Goal: Find specific page/section: Find specific page/section

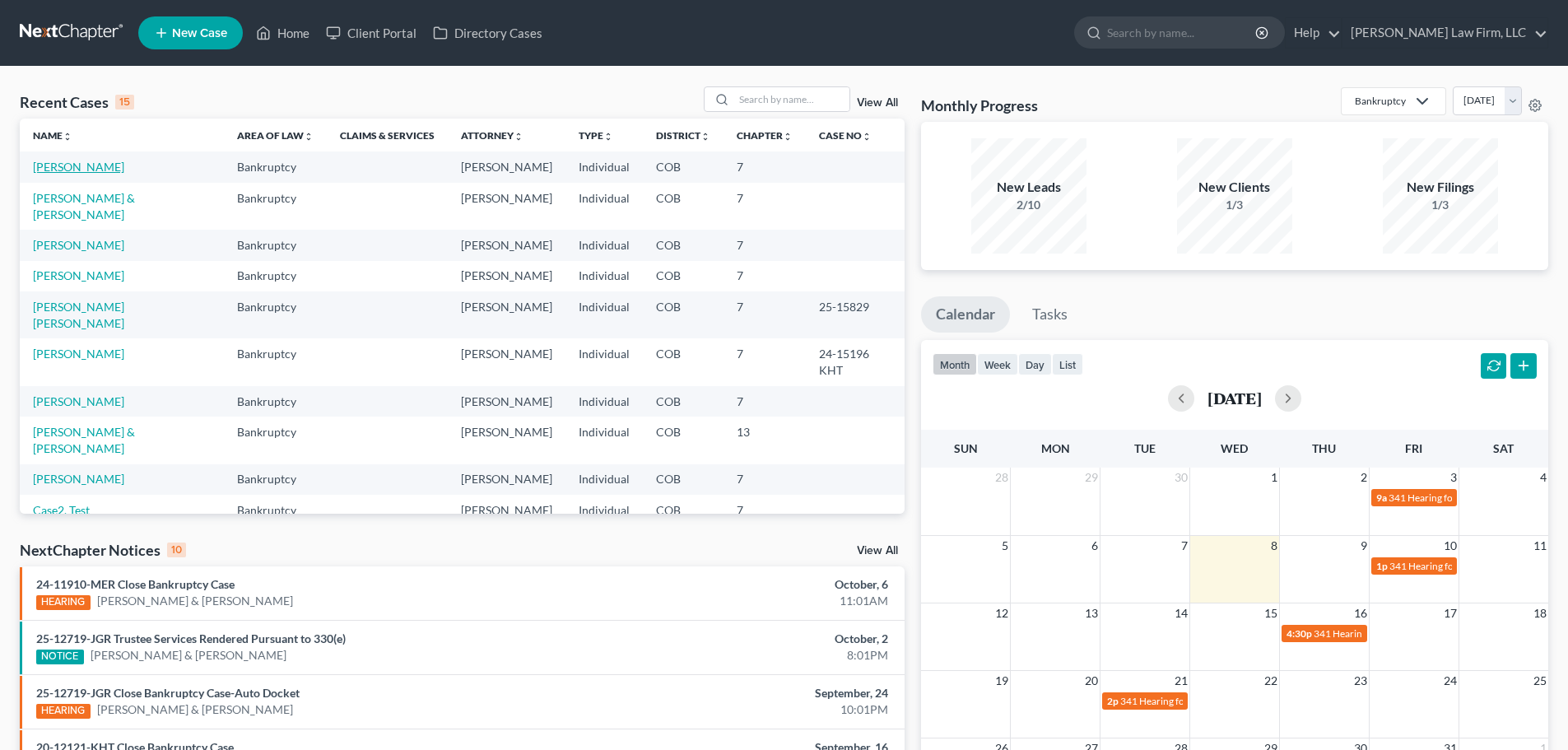
click at [76, 163] on link "[PERSON_NAME]" at bounding box center [78, 166] width 92 height 14
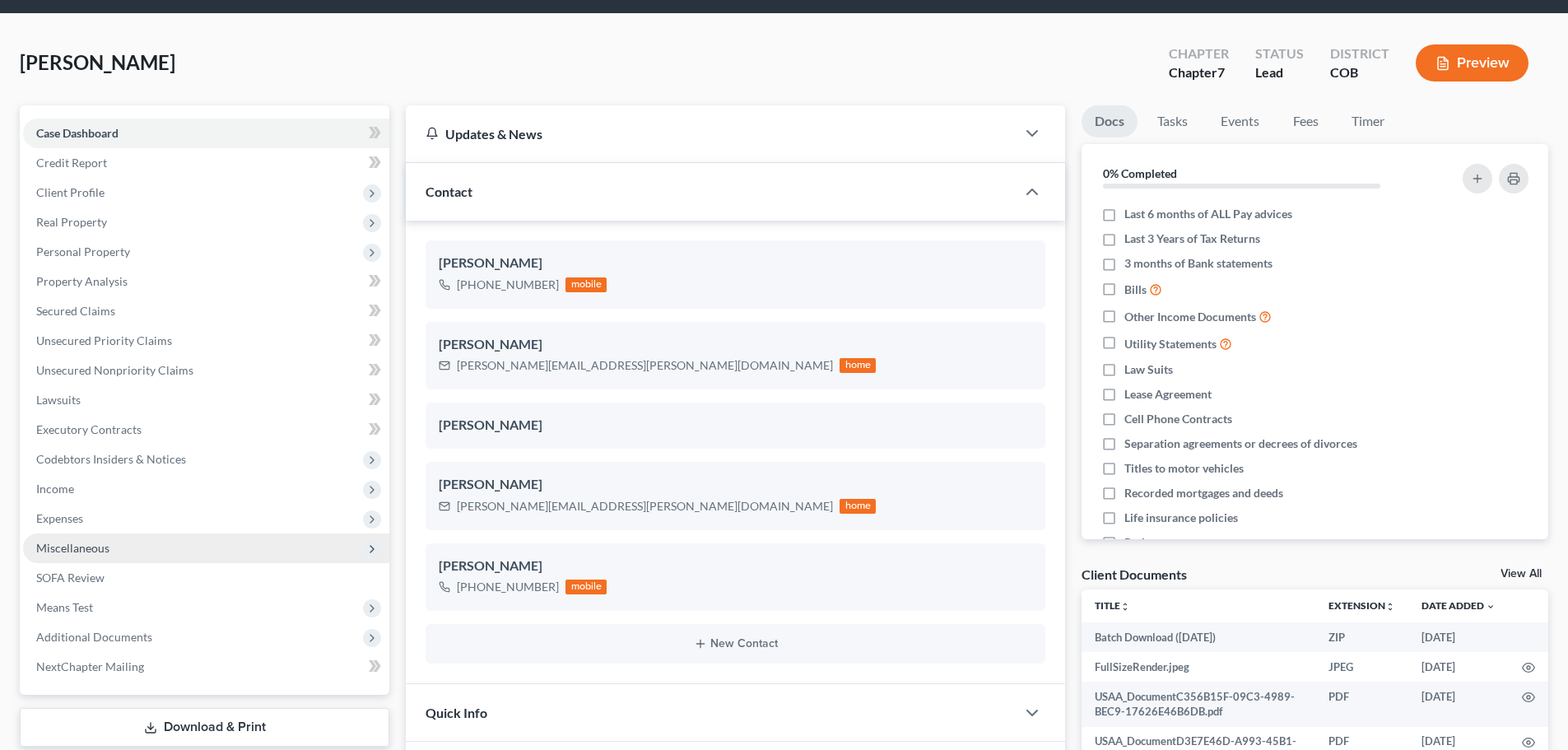
scroll to position [82, 0]
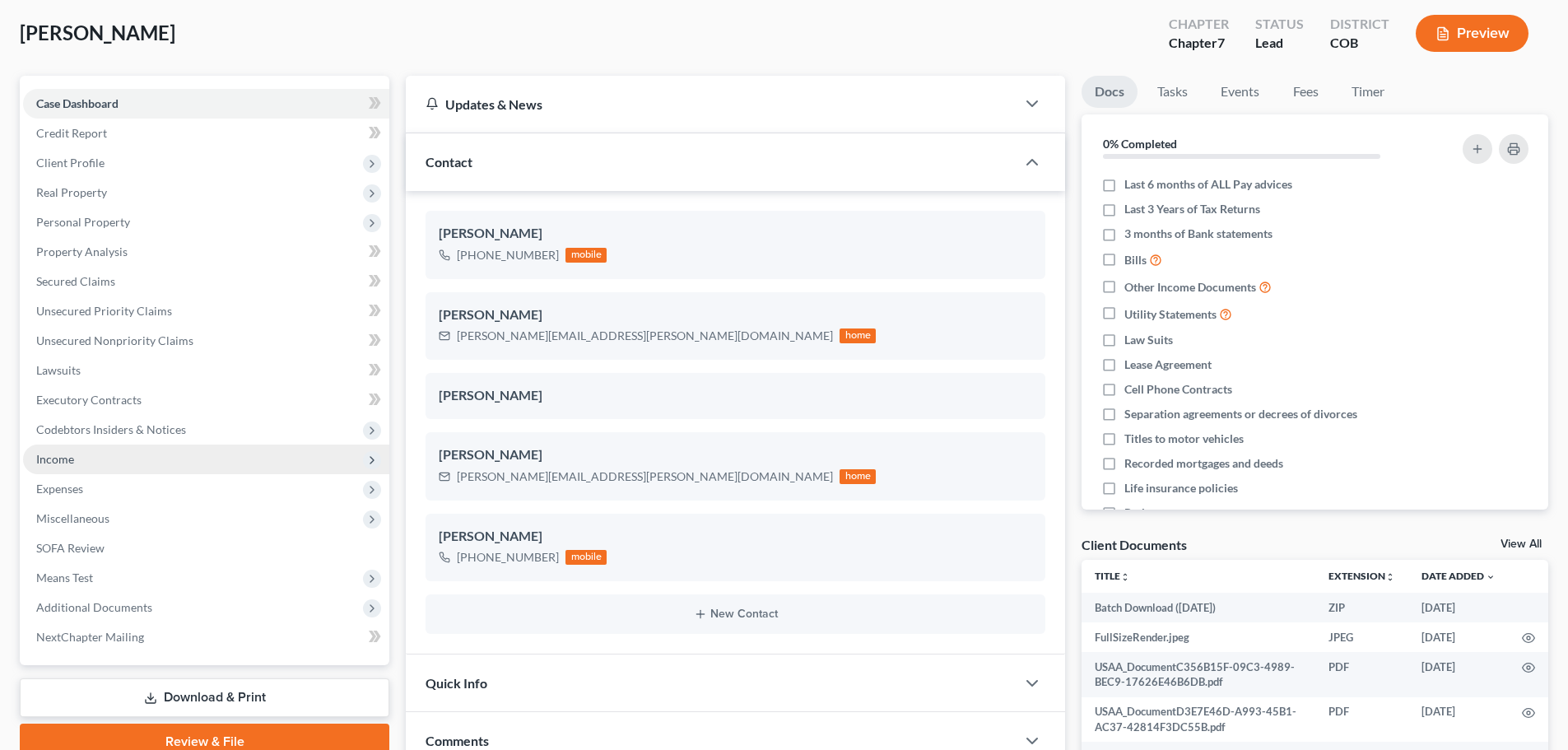
click at [90, 459] on span "Income" at bounding box center [205, 459] width 366 height 30
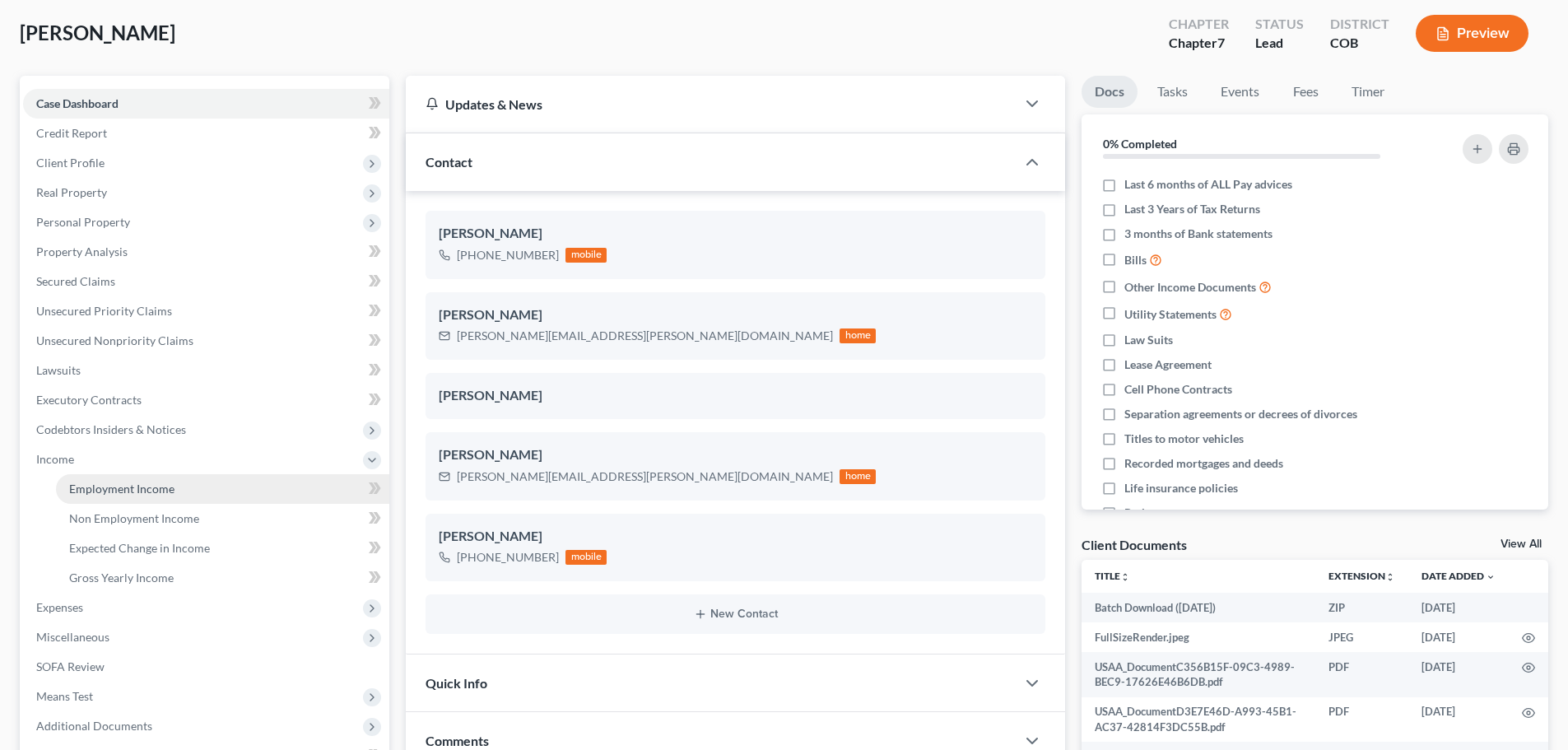
click at [91, 492] on span "Employment Income" at bounding box center [121, 488] width 105 height 14
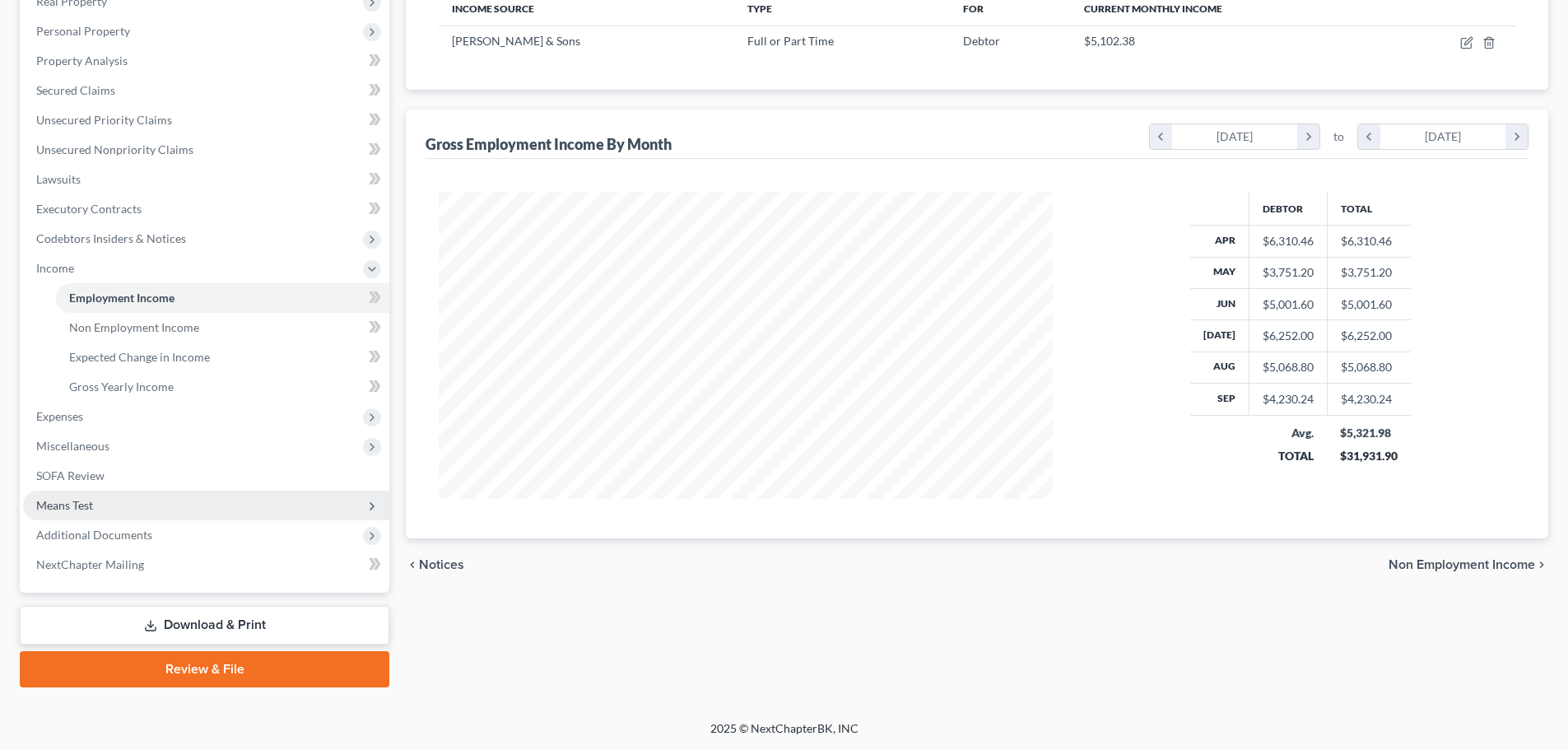
scroll to position [822532, 822280]
click at [75, 493] on span "Means Test" at bounding box center [205, 504] width 366 height 30
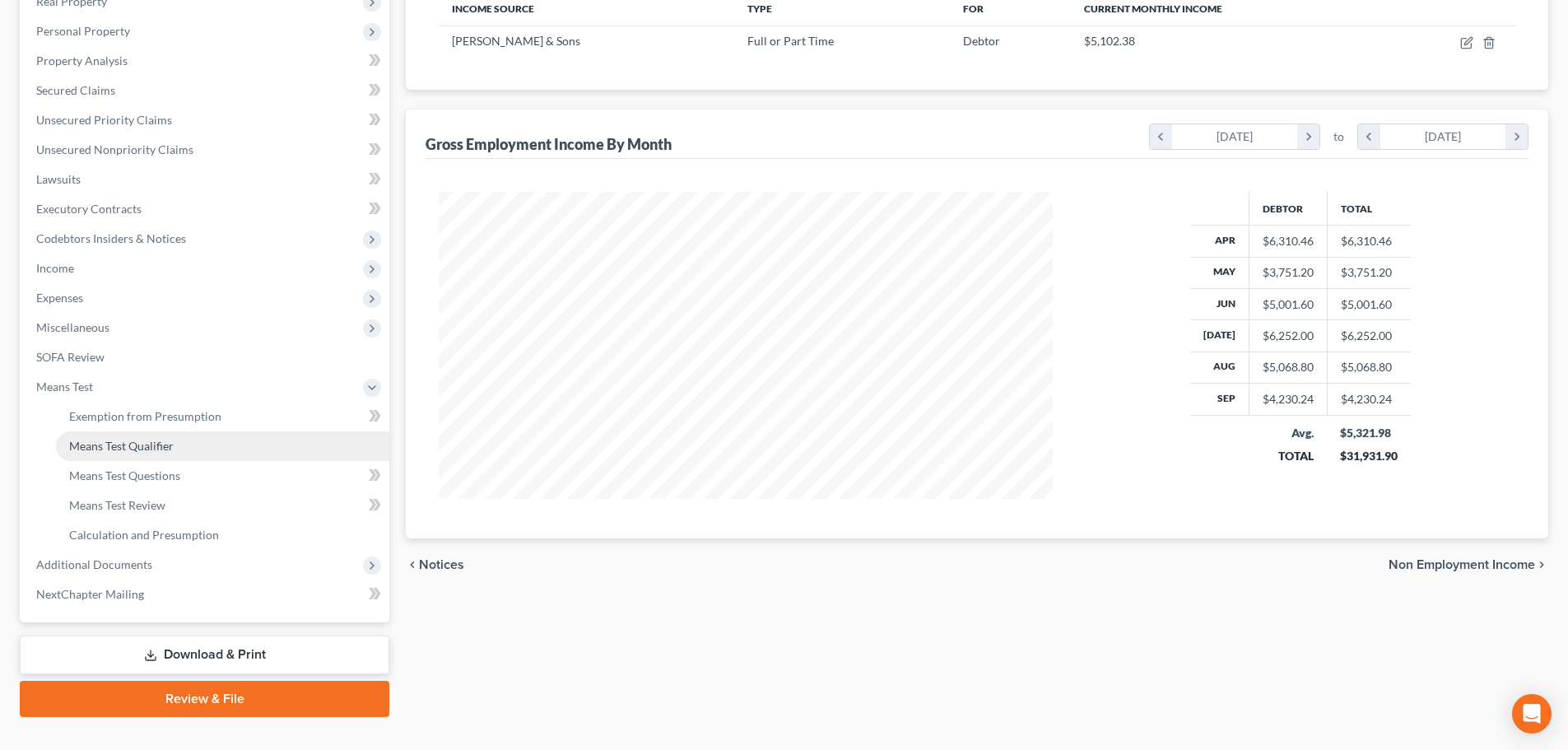
click at [126, 442] on span "Means Test Qualifier" at bounding box center [120, 445] width 104 height 14
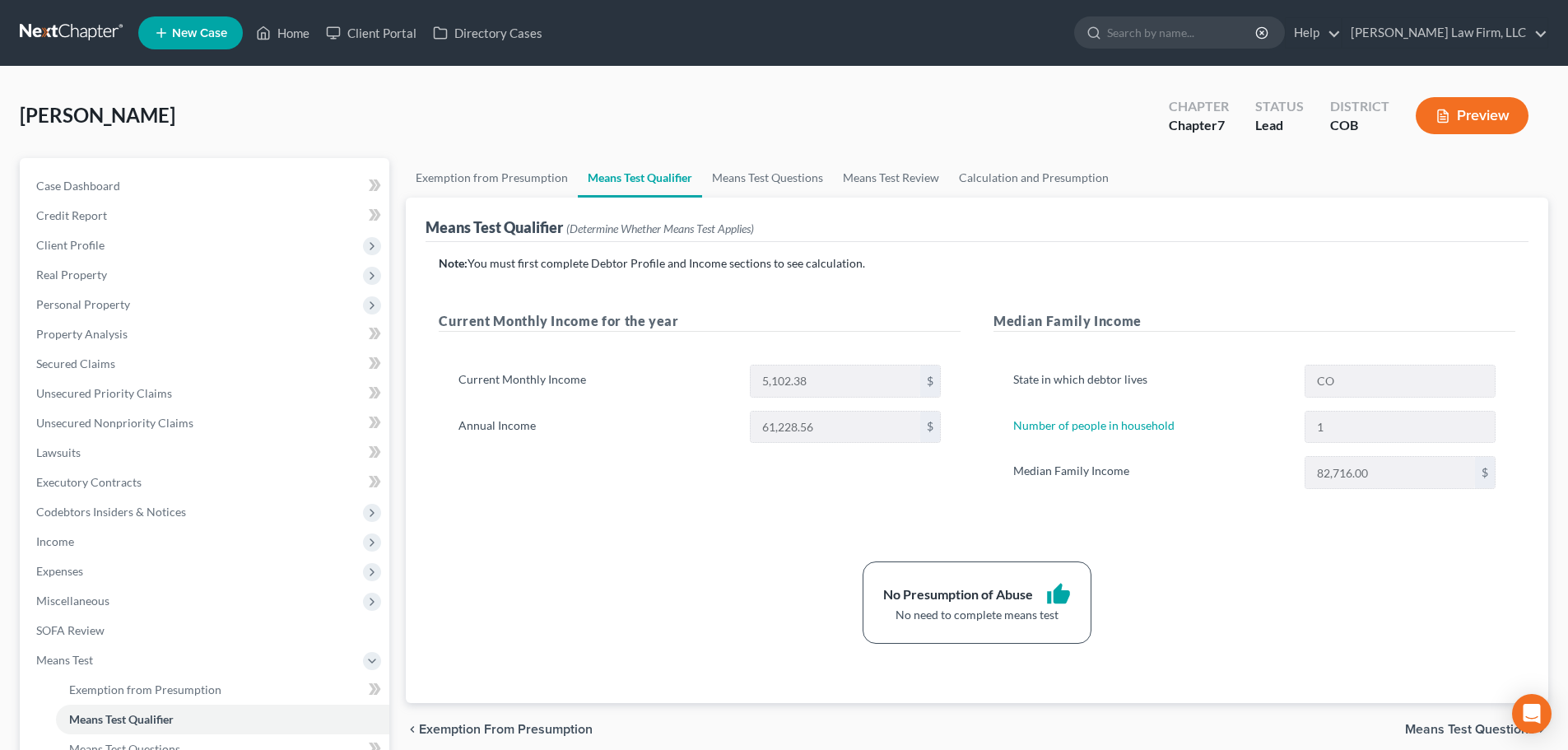
click at [67, 38] on link at bounding box center [73, 32] width 105 height 30
